Goal: Transaction & Acquisition: Purchase product/service

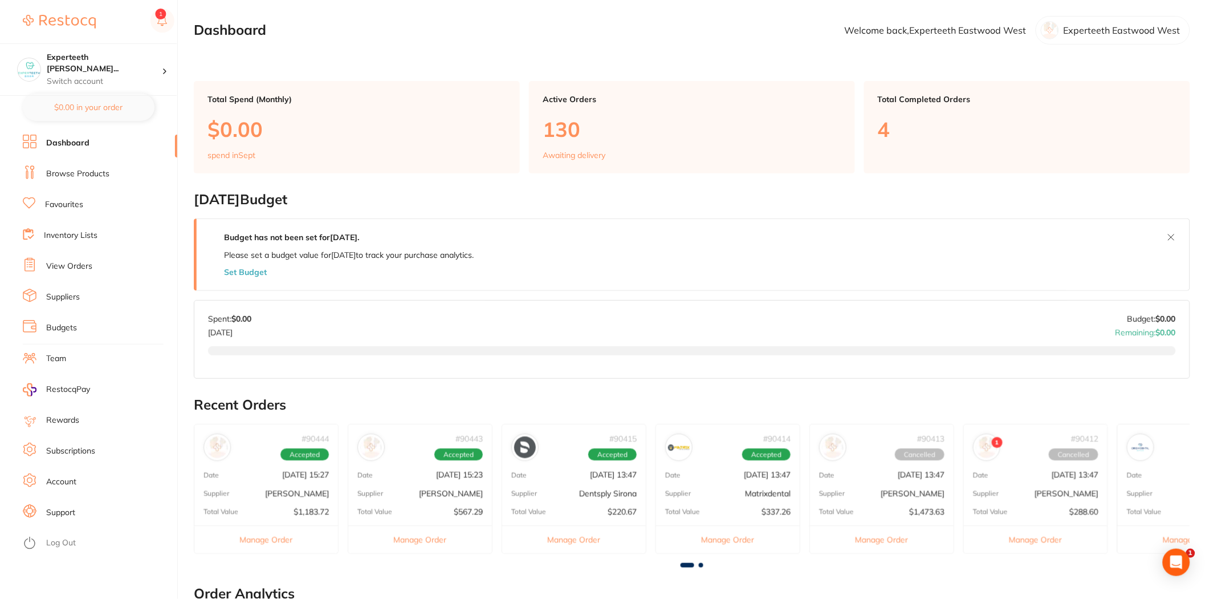
click at [75, 177] on link "Browse Products" at bounding box center [77, 173] width 63 height 11
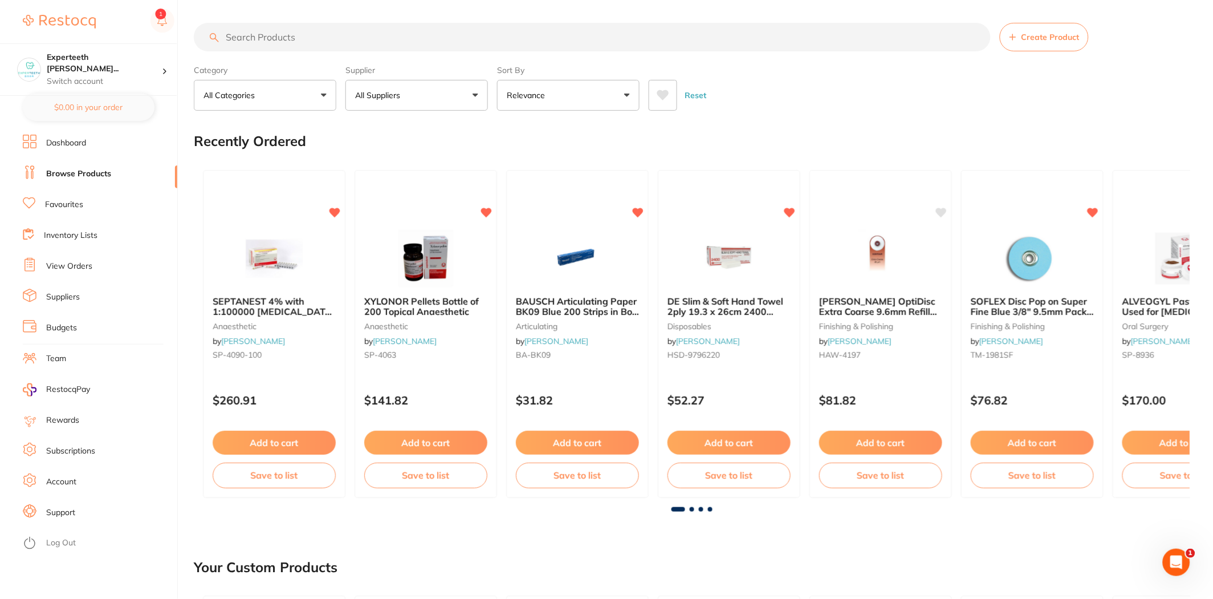
click at [266, 36] on input "search" at bounding box center [592, 37] width 797 height 29
type input "bib holder"
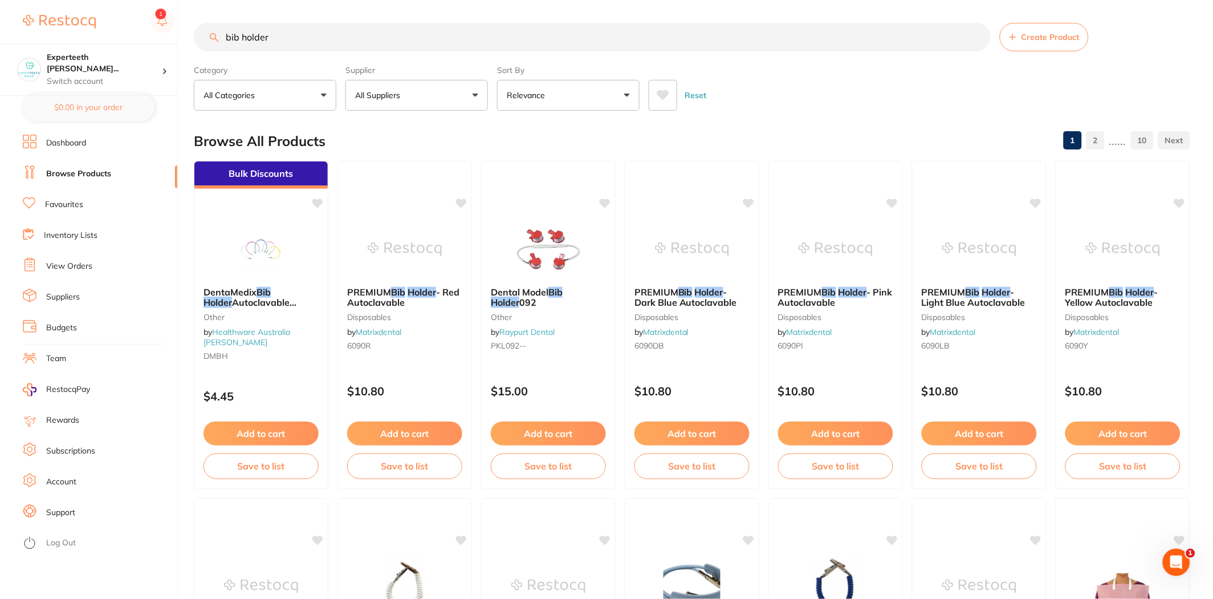
click at [296, 38] on input "bib holder" at bounding box center [592, 37] width 797 height 29
click at [372, 93] on p "All Suppliers" at bounding box center [380, 95] width 50 height 11
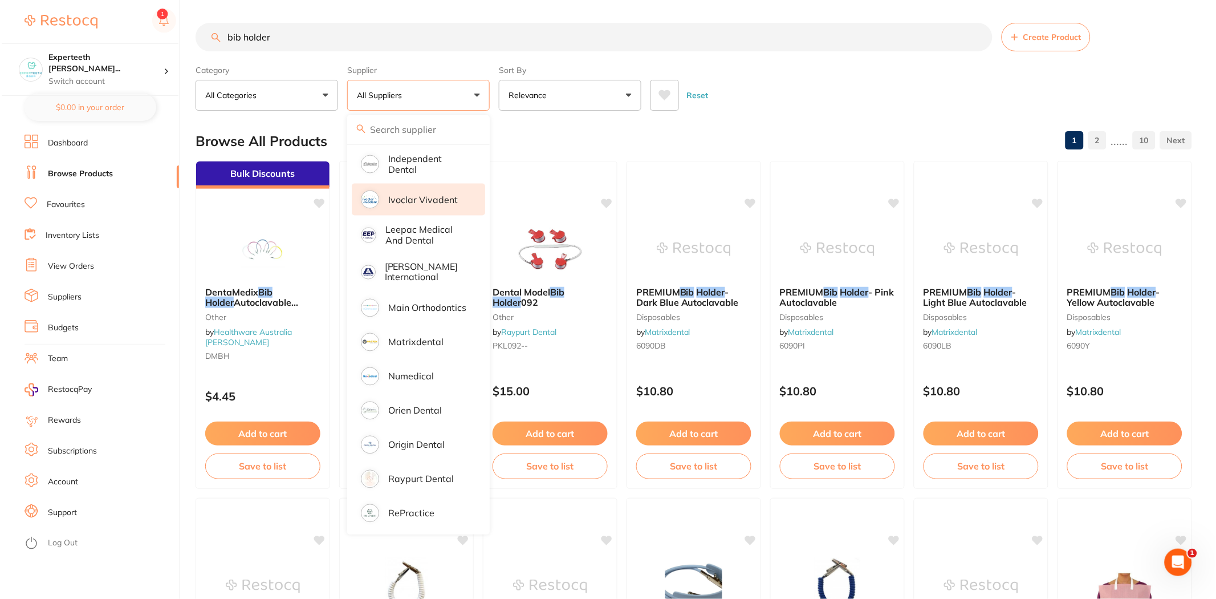
scroll to position [570, 0]
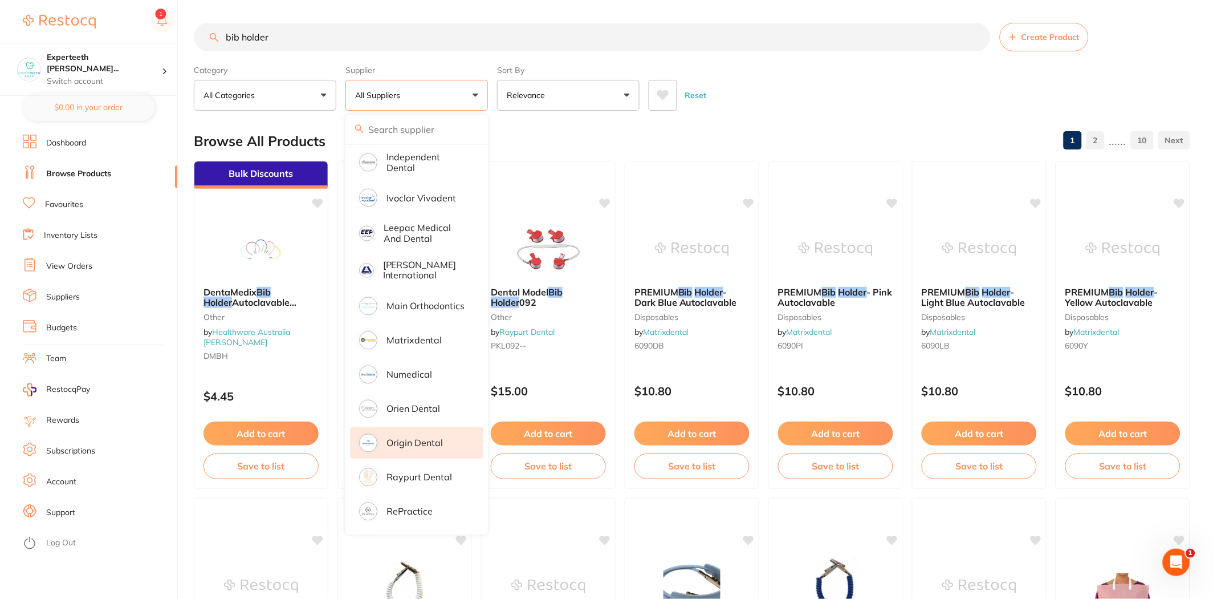
click at [409, 438] on p "Origin Dental" at bounding box center [415, 443] width 56 height 10
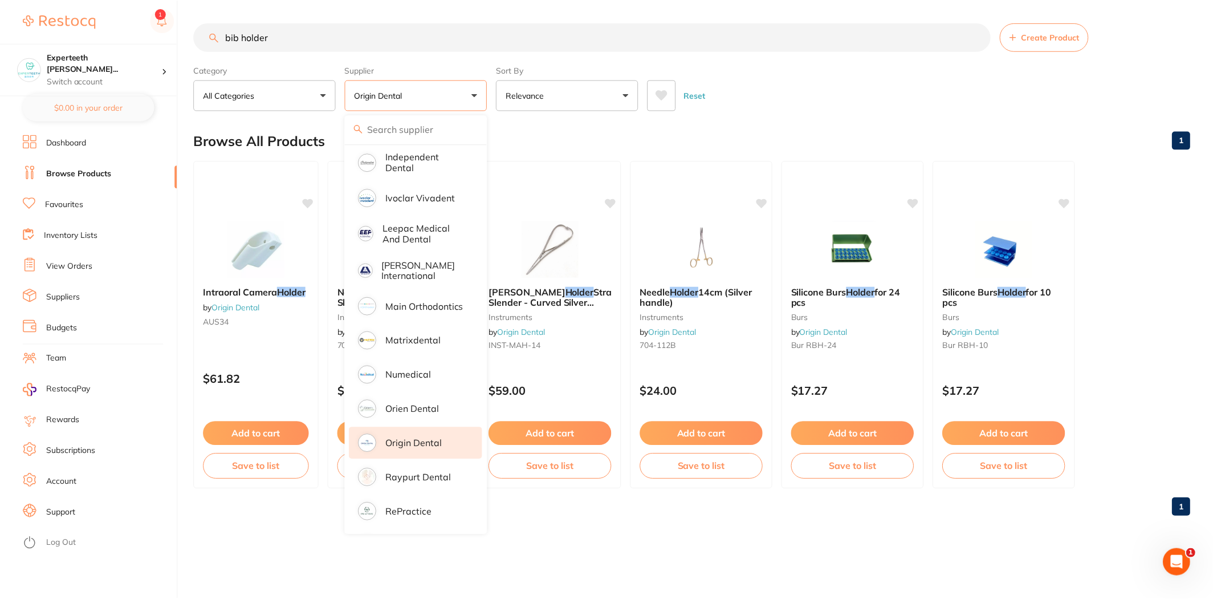
scroll to position [0, 0]
click at [255, 555] on div "bib holder Create Product Category All Categories All Categories burs instrumen…" at bounding box center [705, 299] width 1022 height 599
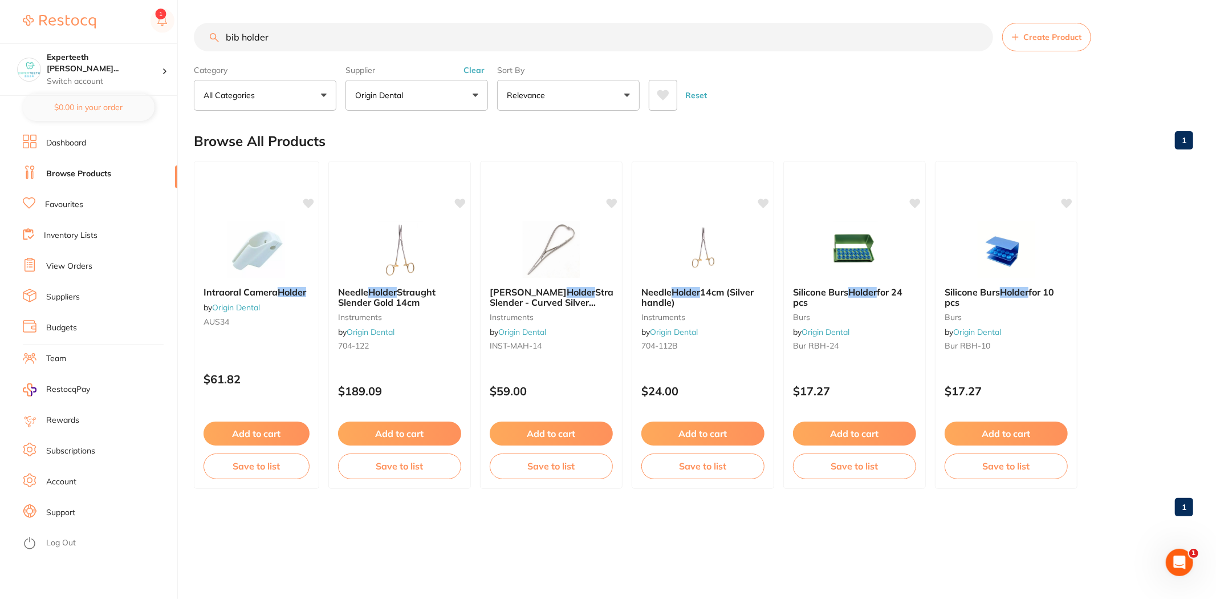
click at [276, 44] on input "bib holder" at bounding box center [593, 37] width 799 height 29
click at [445, 103] on button "Origin Dental" at bounding box center [416, 95] width 143 height 31
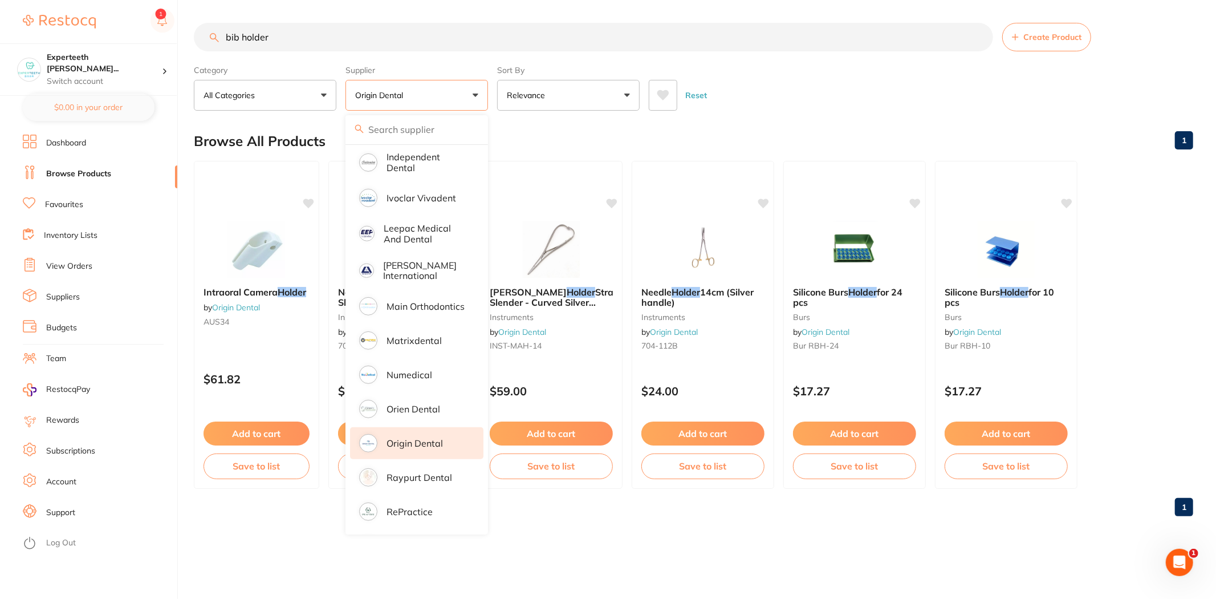
click at [445, 103] on button "Origin Dental" at bounding box center [416, 95] width 143 height 31
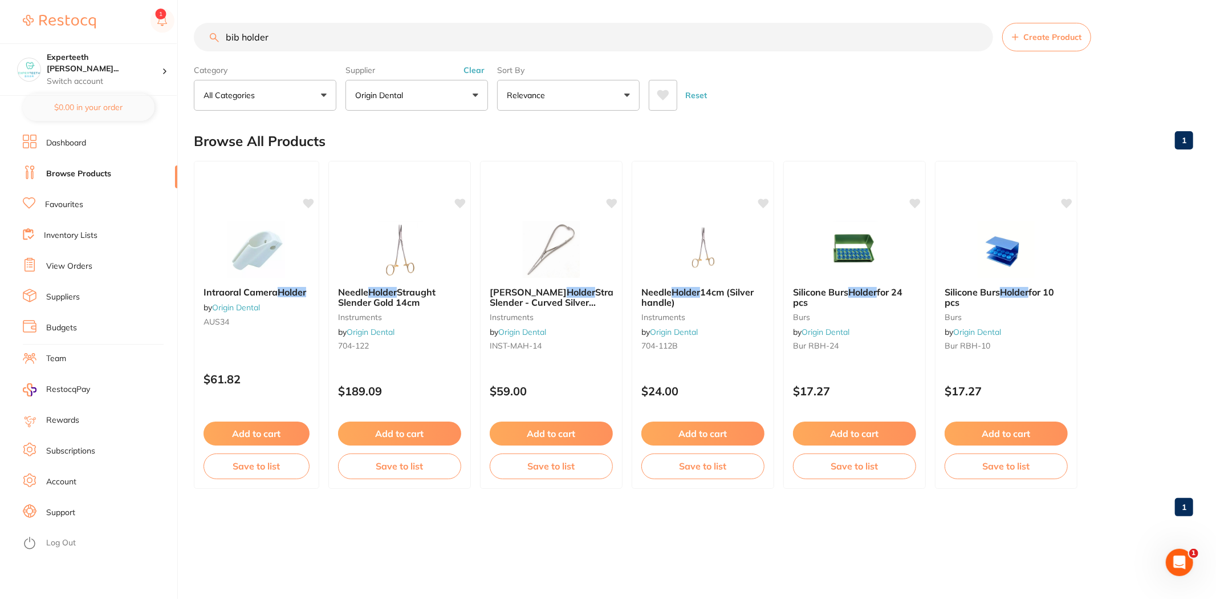
click at [471, 72] on button "Clear" at bounding box center [474, 70] width 28 height 10
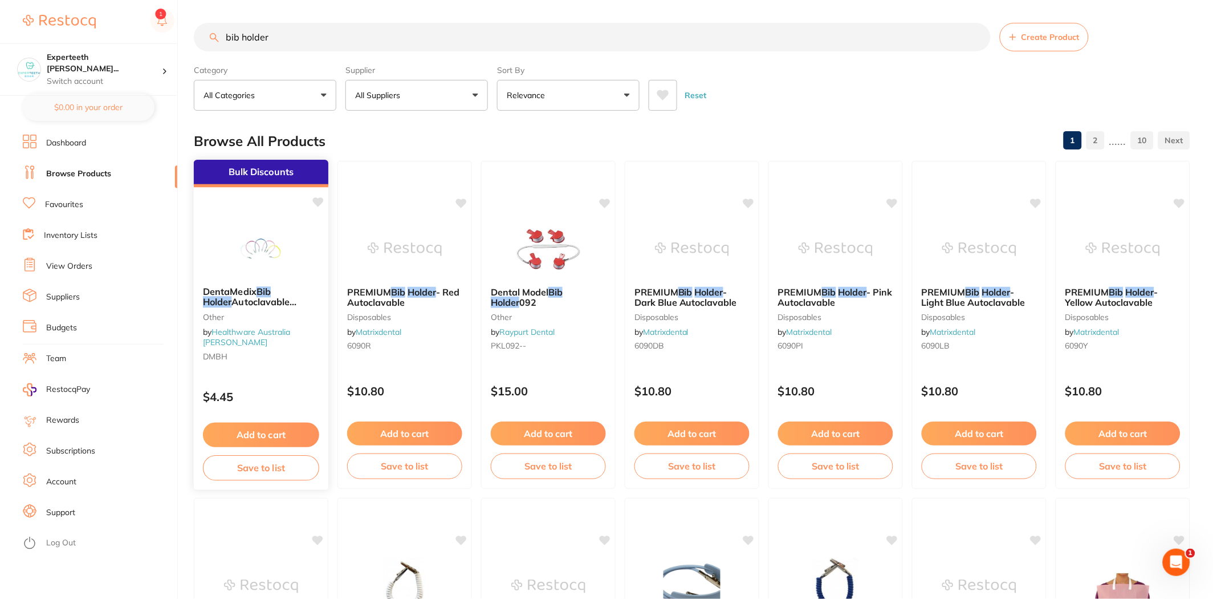
click at [262, 333] on link "Healthware Australia [PERSON_NAME]" at bounding box center [247, 337] width 88 height 21
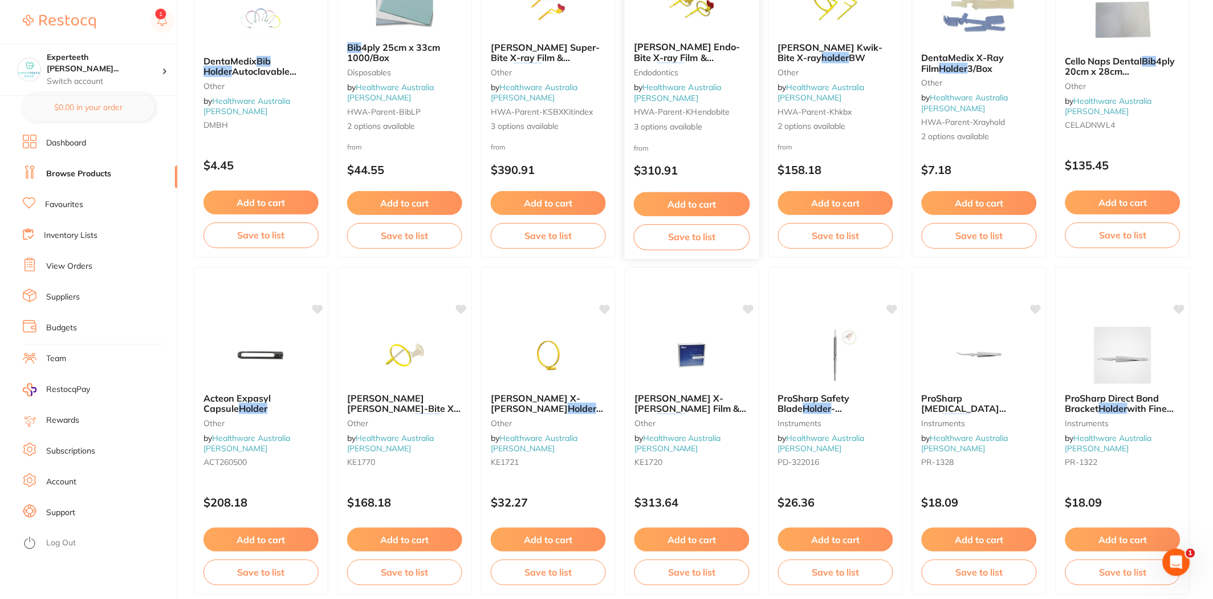
scroll to position [253, 0]
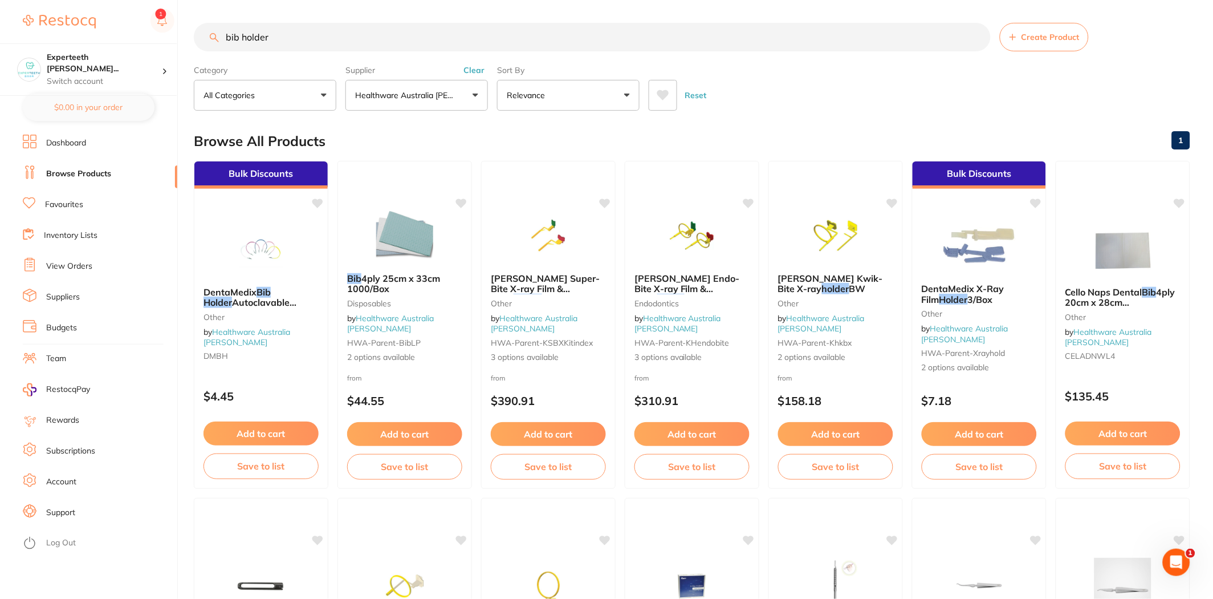
click at [471, 71] on button "Clear" at bounding box center [474, 70] width 28 height 10
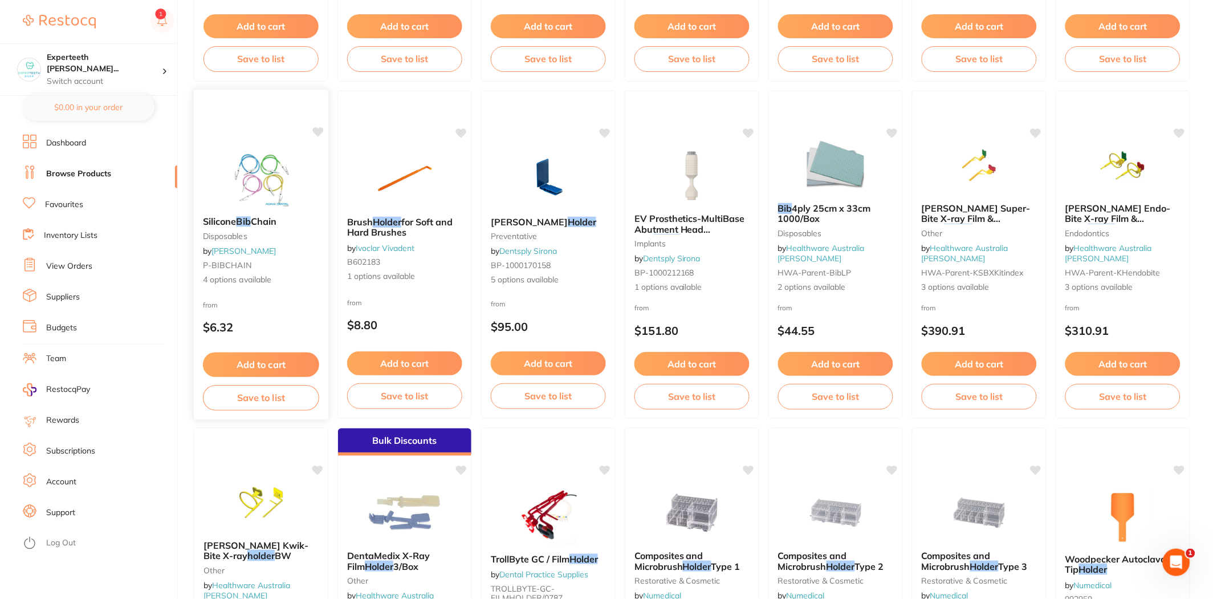
scroll to position [1393, 0]
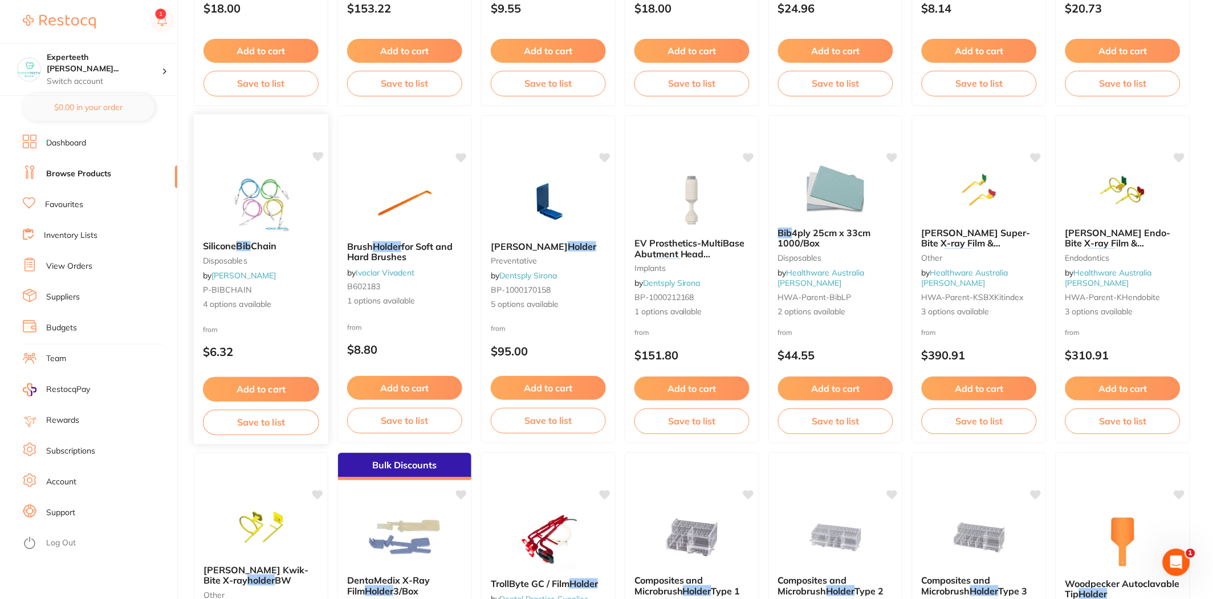
click at [265, 389] on button "Add to cart" at bounding box center [261, 389] width 116 height 25
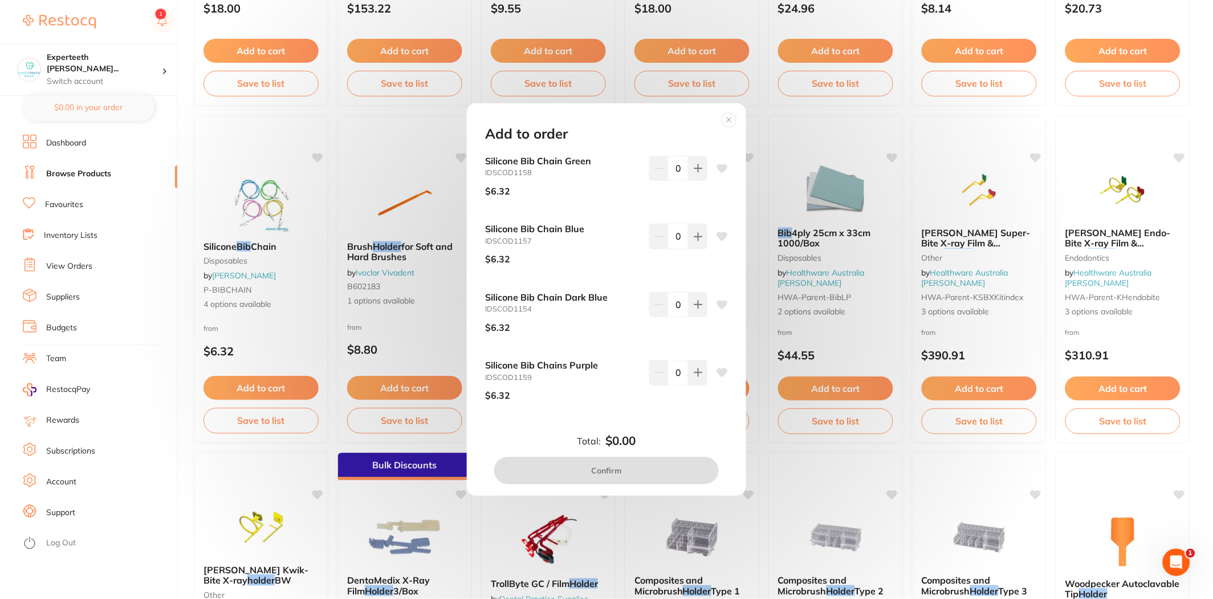
scroll to position [0, 0]
click at [699, 238] on icon at bounding box center [698, 236] width 9 height 9
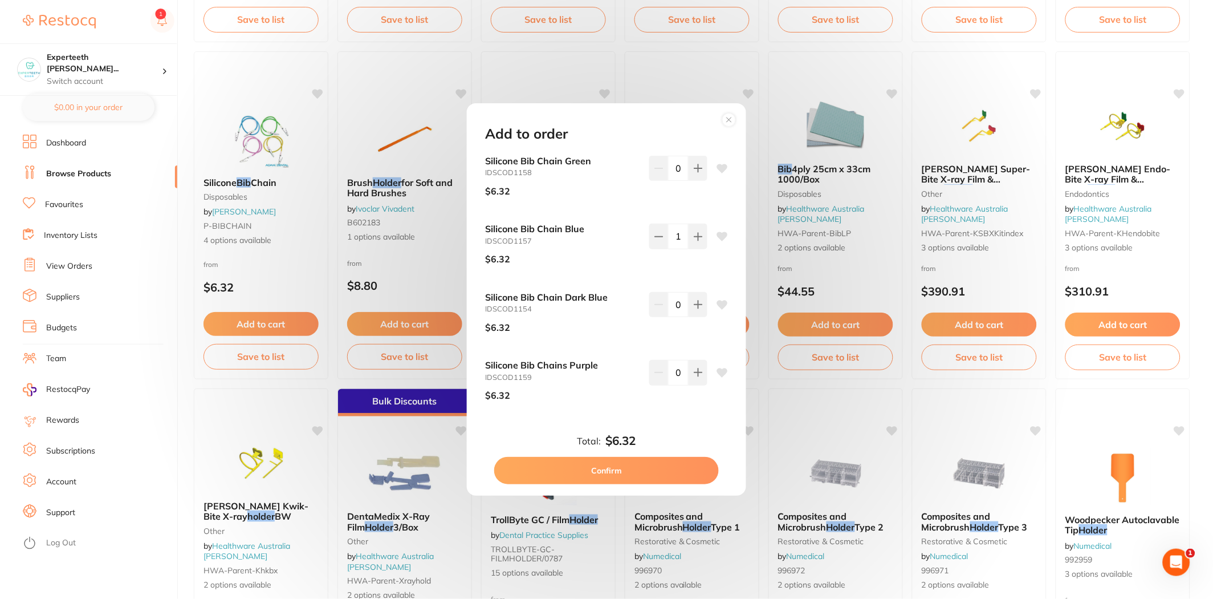
scroll to position [1457, 0]
click at [694, 233] on icon at bounding box center [698, 236] width 9 height 9
type input "2"
click at [629, 470] on button "Confirm" at bounding box center [606, 470] width 225 height 27
checkbox input "false"
